Goal: Navigation & Orientation: Understand site structure

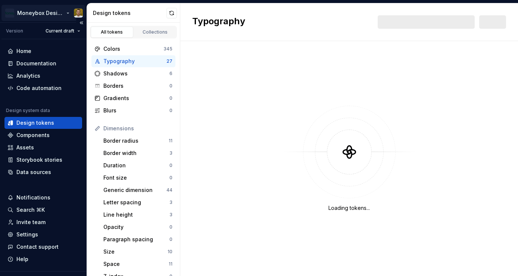
click at [49, 13] on html "Moneybox Design System Version Current draft Home Documentation Analytics Code …" at bounding box center [259, 138] width 518 height 276
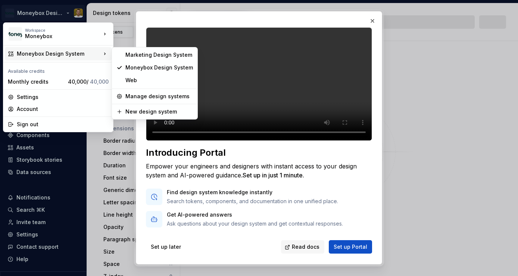
click at [74, 54] on div "Moneybox Design System" at bounding box center [59, 53] width 84 height 7
click at [147, 57] on div "Marketing Design System" at bounding box center [159, 54] width 68 height 7
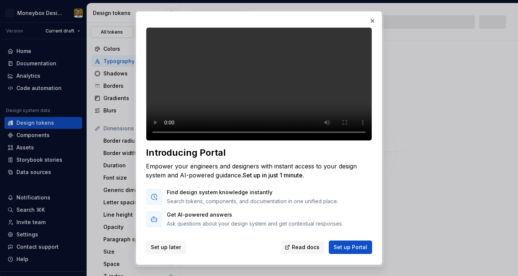
click at [168, 243] on span "Set up later" at bounding box center [166, 246] width 30 height 7
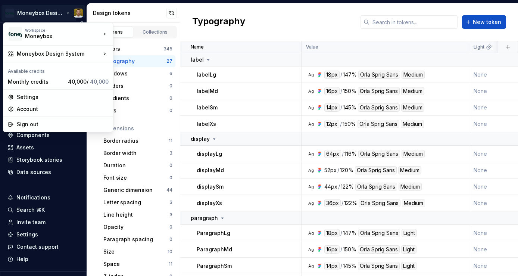
click at [53, 14] on html "Moneybox Design System Version Current draft Home Documentation Analytics Code …" at bounding box center [259, 138] width 518 height 276
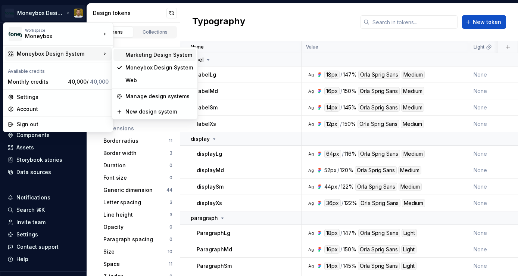
click at [134, 53] on div "Marketing Design System" at bounding box center [159, 54] width 68 height 7
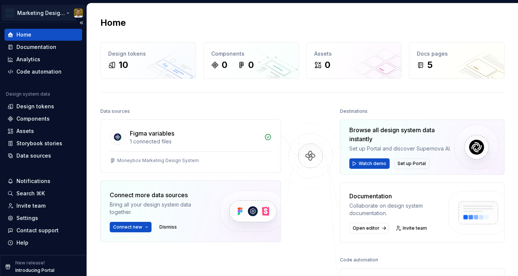
click at [57, 12] on html "Marketing Design System Home Documentation Analytics Code automation Design sys…" at bounding box center [259, 138] width 518 height 276
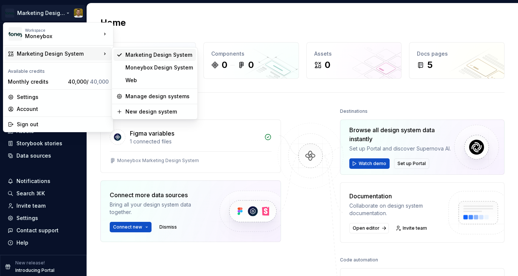
click at [143, 51] on div "Marketing Design System" at bounding box center [159, 54] width 68 height 7
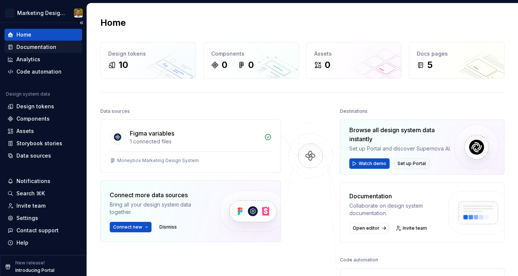
click at [49, 52] on div "Documentation" at bounding box center [43, 47] width 78 height 12
click at [56, 59] on div "Analytics" at bounding box center [43, 59] width 72 height 7
click at [57, 67] on div "Code automation" at bounding box center [43, 72] width 78 height 12
click at [59, 104] on div "Design tokens" at bounding box center [43, 106] width 72 height 7
click at [40, 103] on div "Design tokens" at bounding box center [35, 106] width 38 height 7
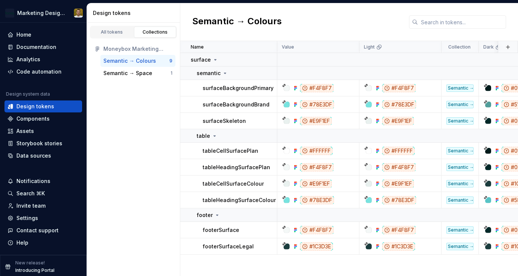
click at [368, 24] on div "Semantic → Colours" at bounding box center [349, 22] width 338 height 38
